Goal: Use online tool/utility: Utilize a website feature to perform a specific function

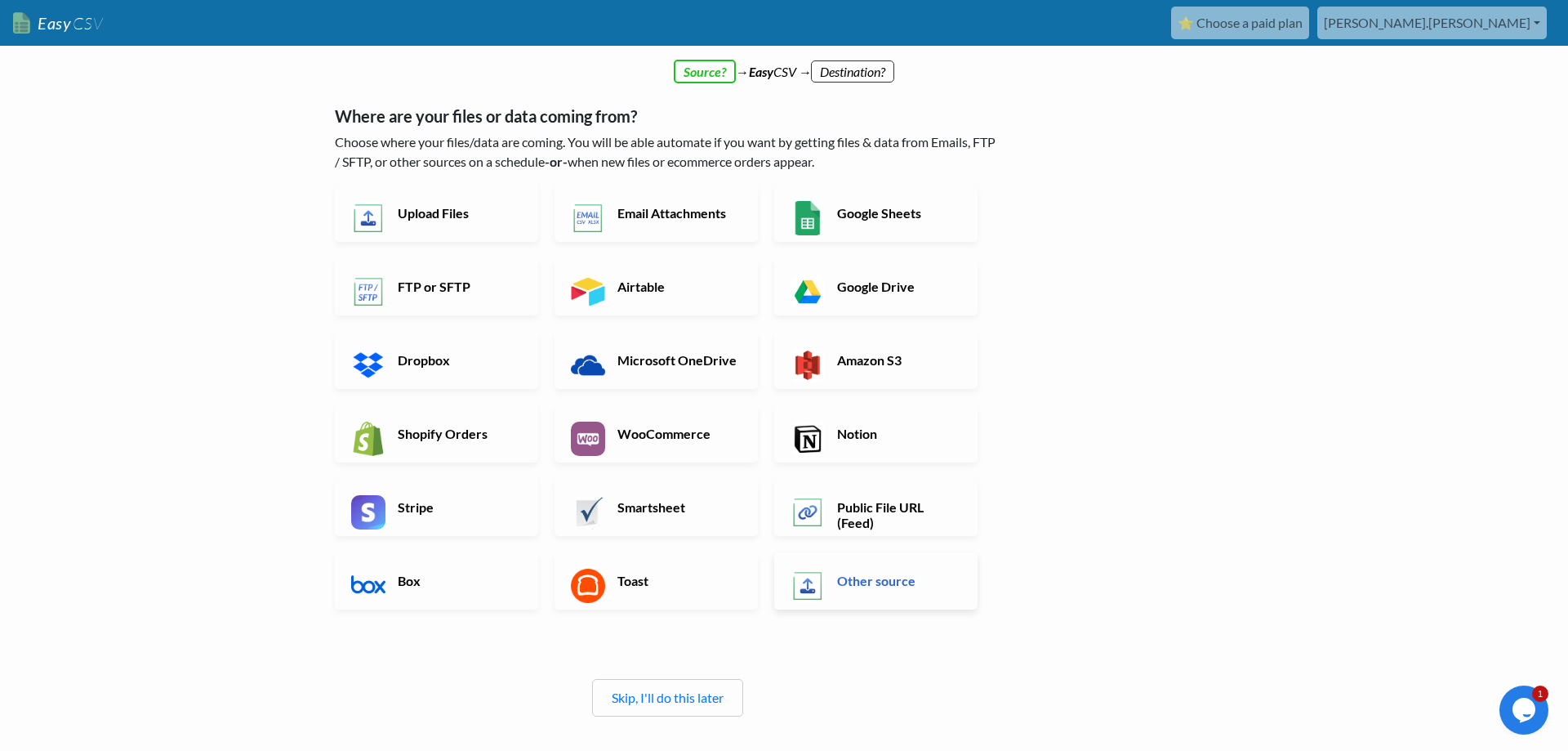
click at [870, 589] on h6 "Other source" at bounding box center [897, 581] width 128 height 16
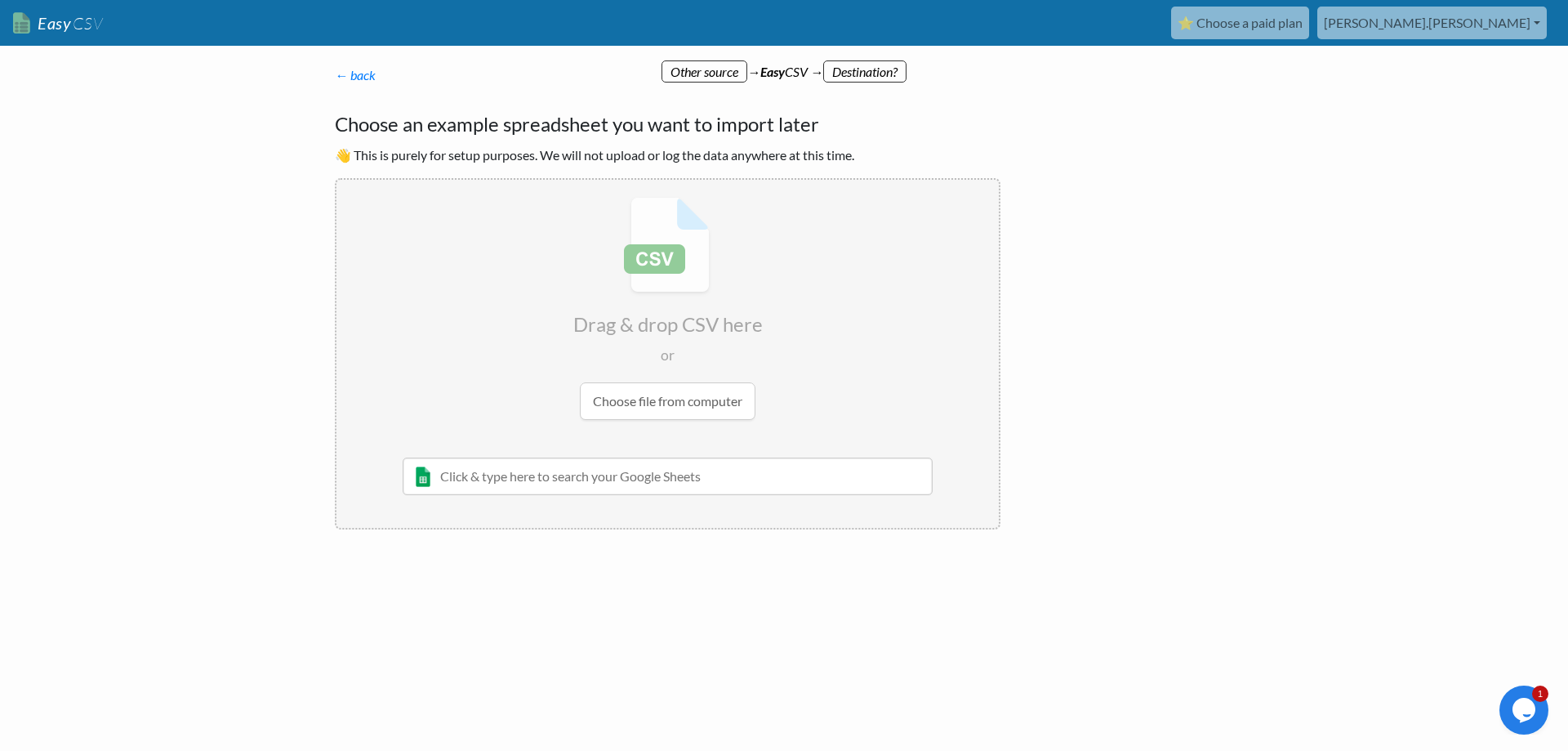
click at [866, 74] on p "← back Thanks for signing up! Set up your Import Flow and Upload Page in 1 minu…" at bounding box center [667, 75] width 666 height 20
click at [374, 76] on link "← back" at bounding box center [355, 75] width 41 height 16
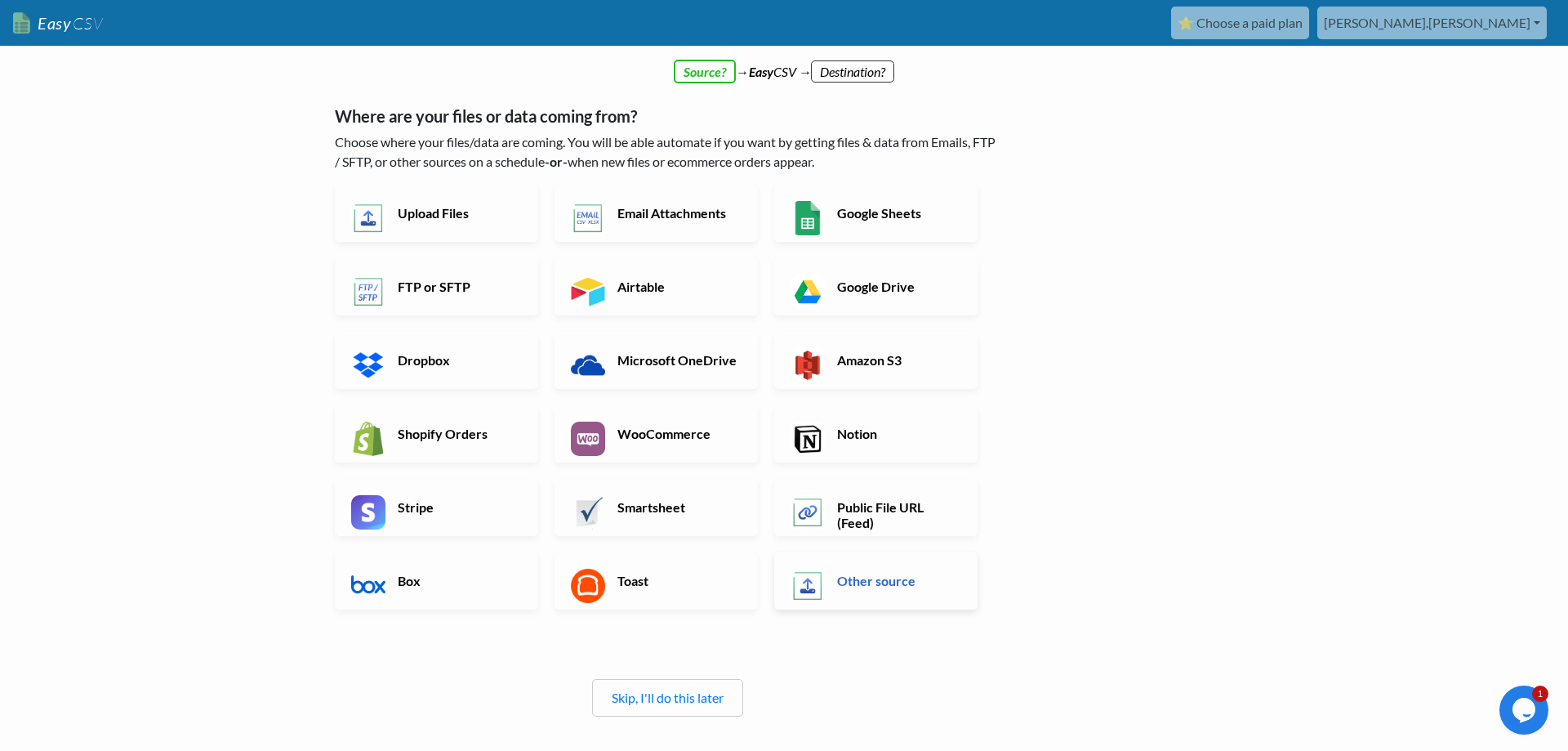
click at [872, 604] on link "Other source" at bounding box center [876, 581] width 203 height 57
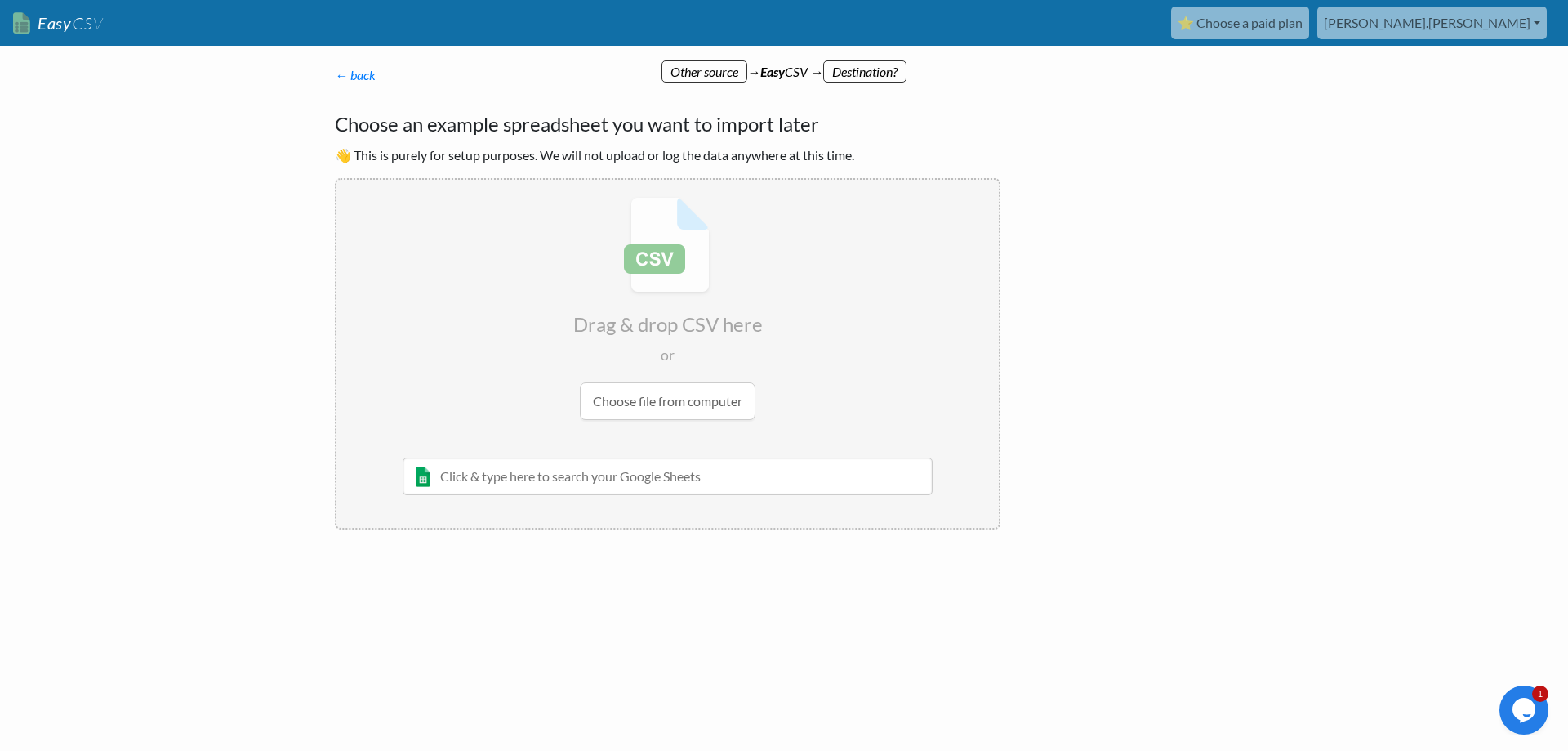
click at [682, 411] on input "file" at bounding box center [667, 308] width 662 height 257
click at [640, 397] on input "file" at bounding box center [667, 308] width 662 height 257
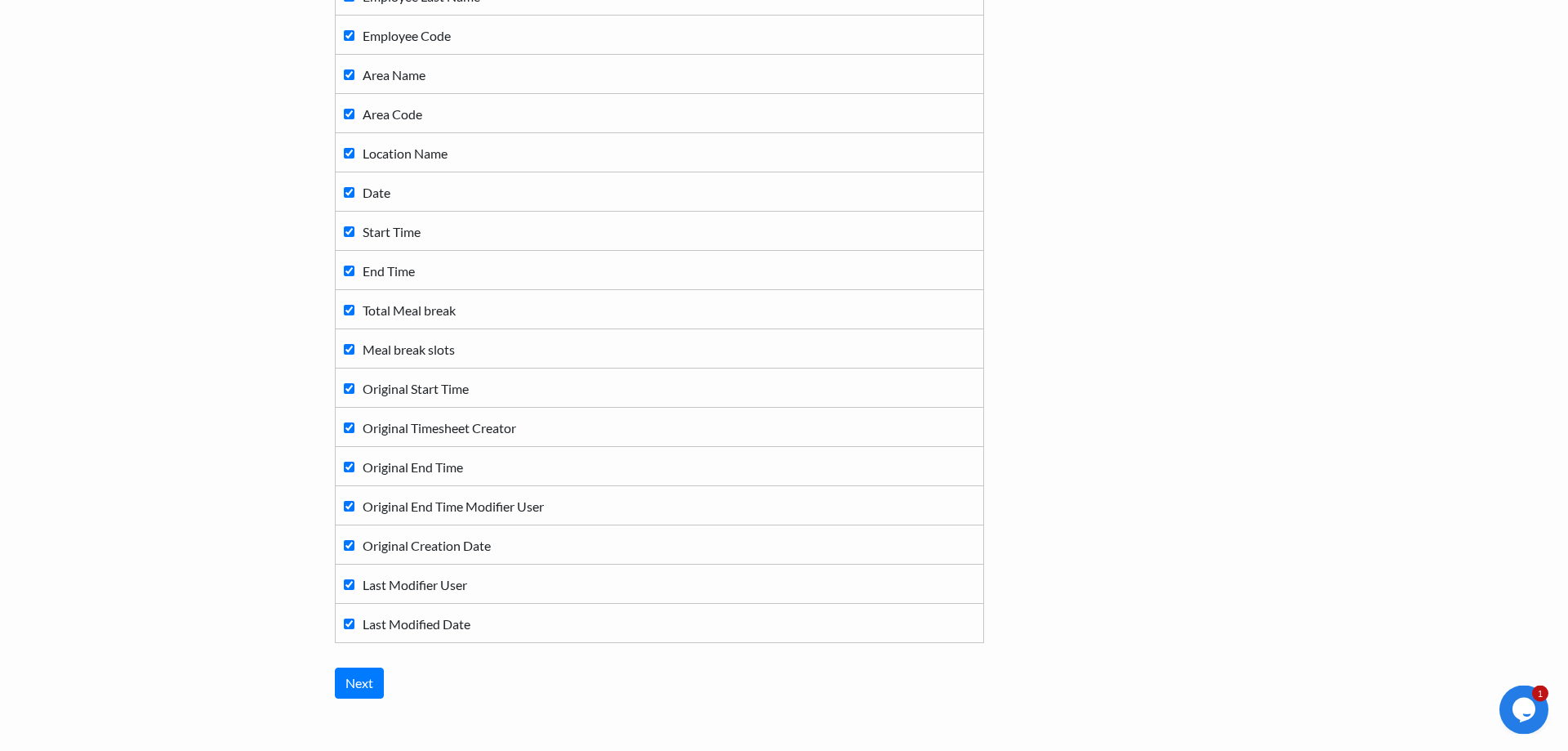
scroll to position [381, 0]
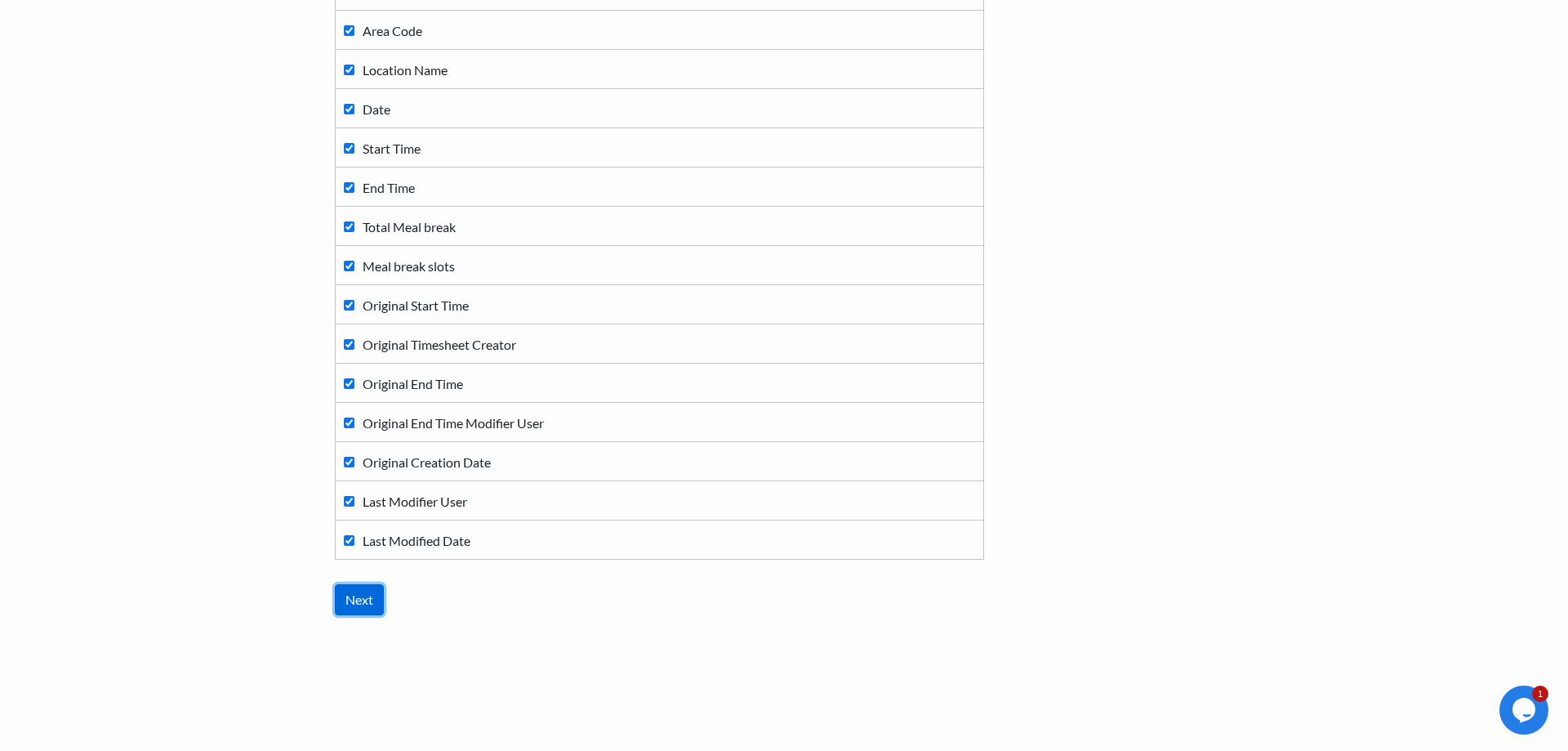
click at [354, 598] on input "Next" at bounding box center [359, 600] width 49 height 31
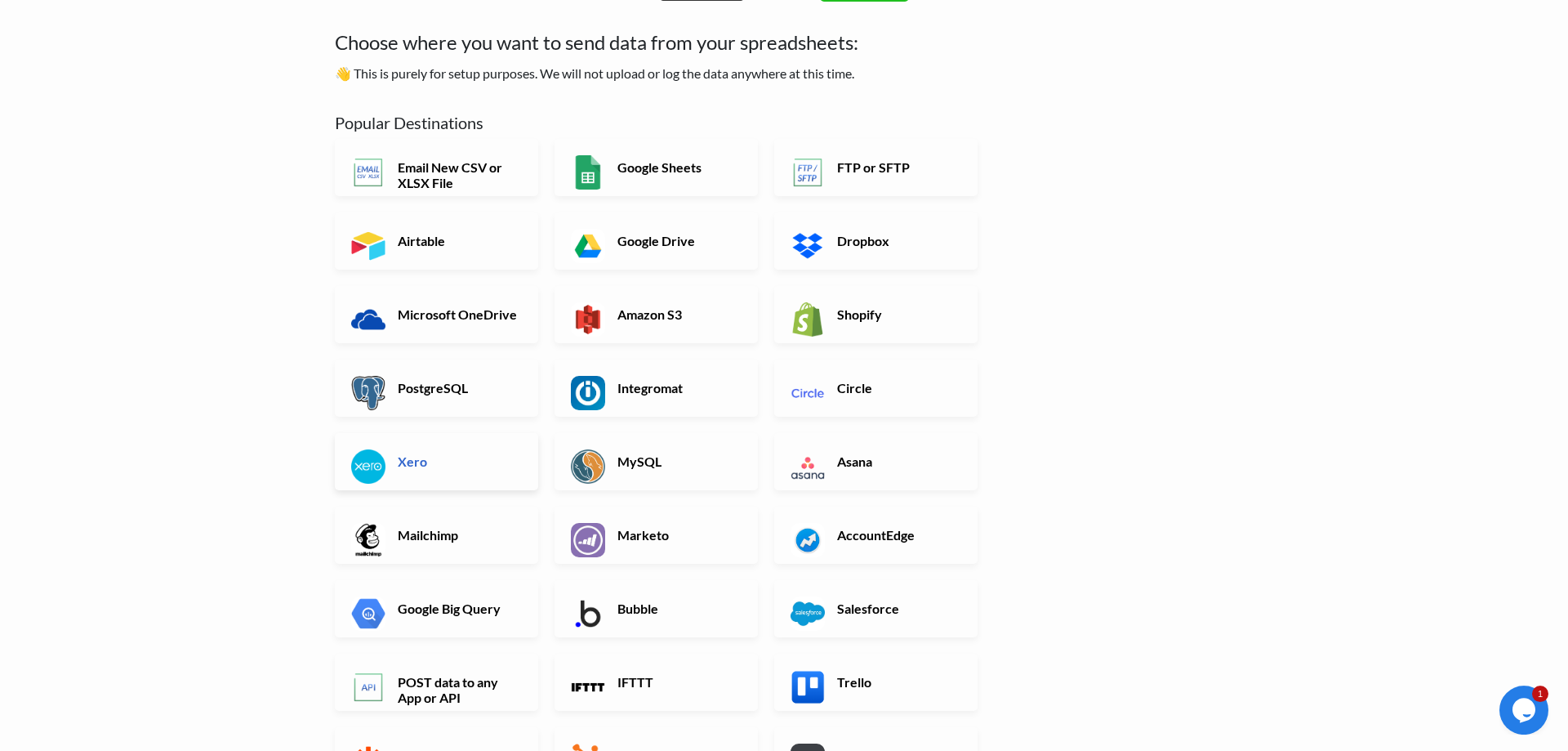
scroll to position [83, 0]
click at [507, 464] on h6 "Xero" at bounding box center [458, 459] width 128 height 16
